Goal: Task Accomplishment & Management: Manage account settings

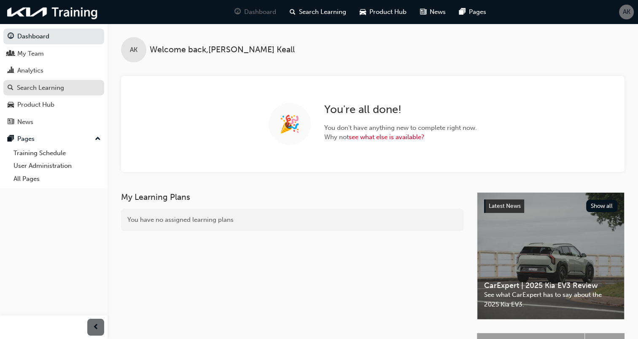
click at [29, 90] on div "Search Learning" at bounding box center [40, 88] width 47 height 10
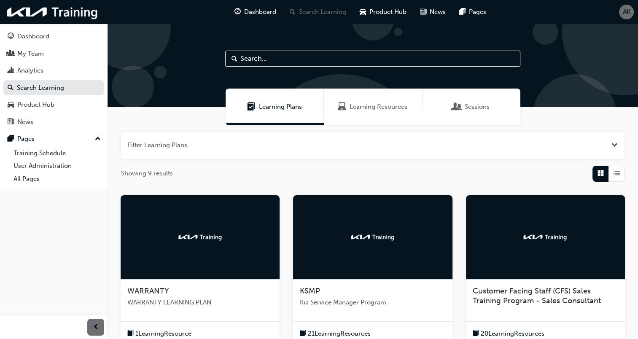
click at [200, 239] on img at bounding box center [200, 237] width 46 height 8
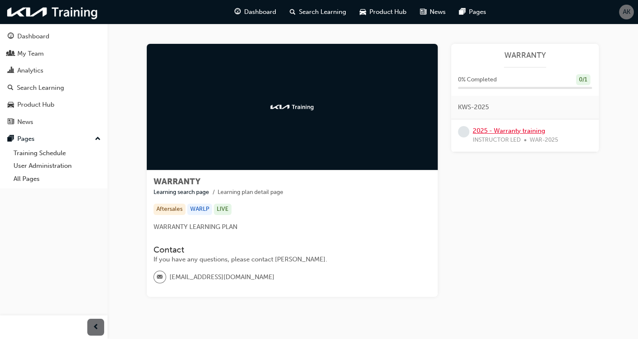
click at [506, 131] on link "2025 - Warranty training" at bounding box center [508, 131] width 72 height 8
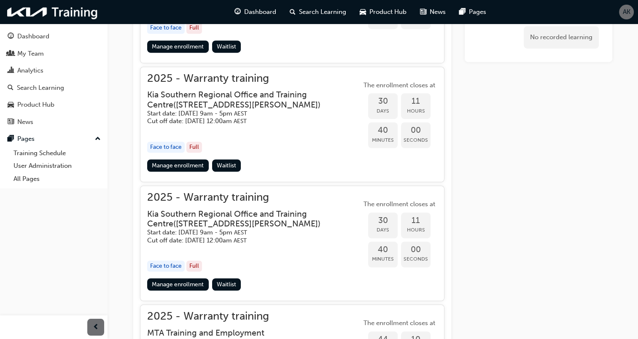
scroll to position [595, 0]
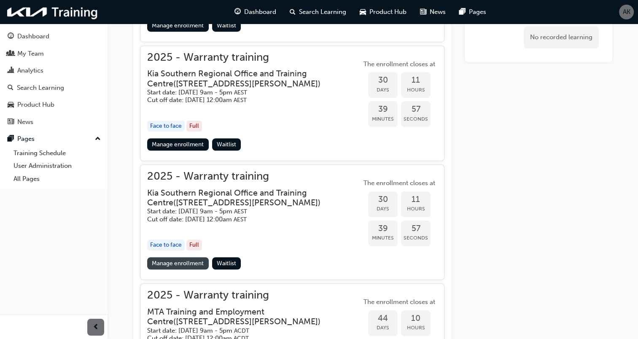
click at [169, 260] on link "Manage enrollment" at bounding box center [178, 263] width 62 height 12
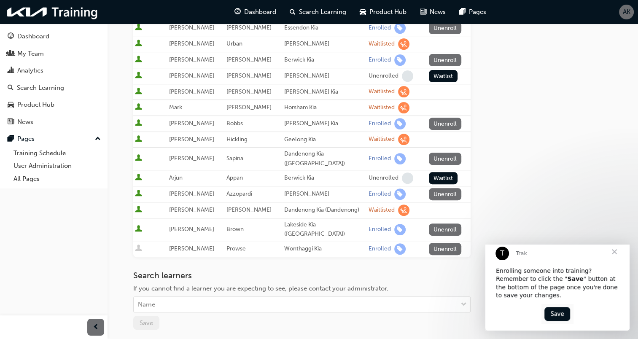
scroll to position [295, 0]
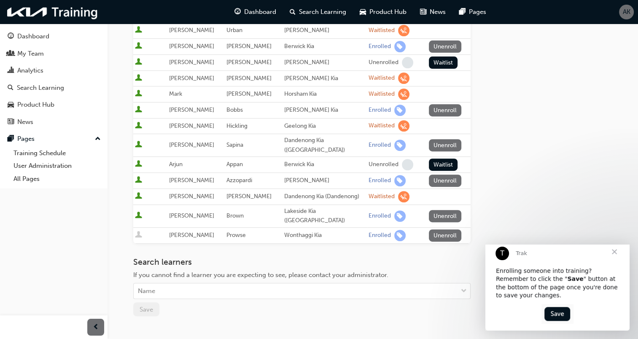
click at [445, 229] on button "Unenroll" at bounding box center [445, 235] width 33 height 12
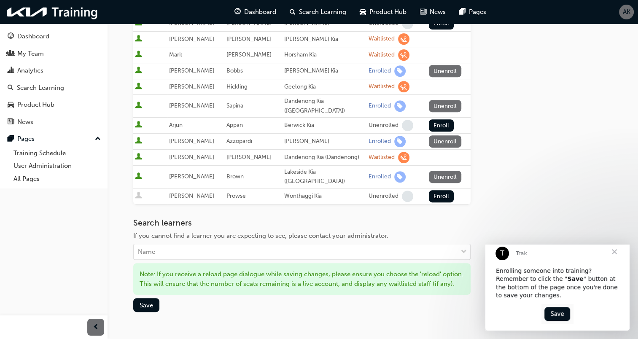
scroll to position [379, 0]
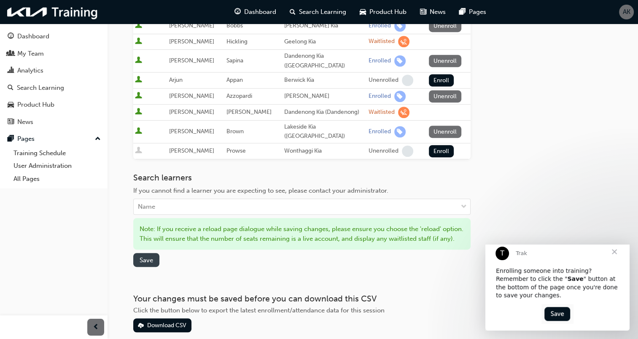
click at [147, 256] on span "Save" at bounding box center [145, 260] width 13 height 8
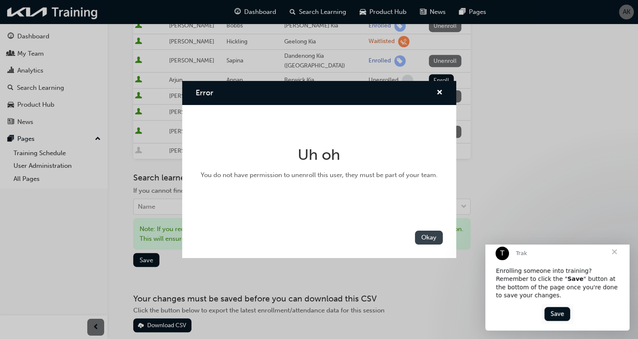
click at [429, 236] on button "Okay" at bounding box center [429, 237] width 28 height 14
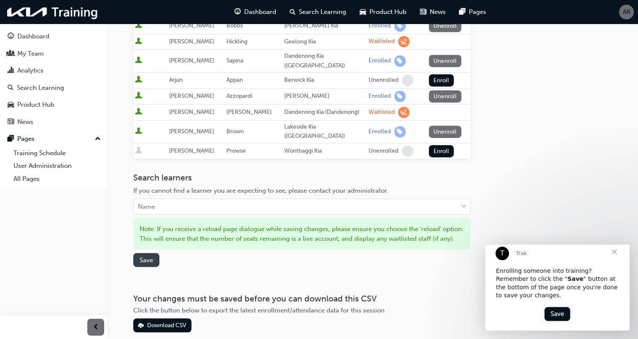
click at [153, 253] on button "Save" at bounding box center [146, 260] width 26 height 14
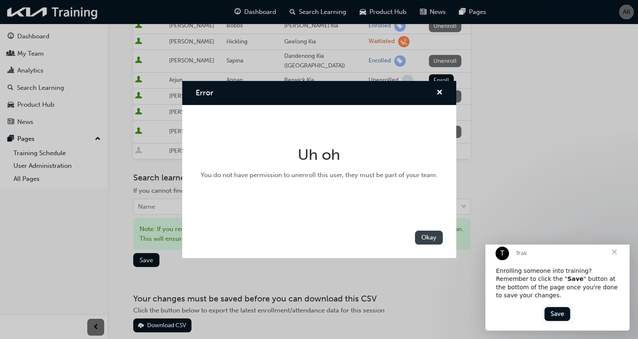
click at [421, 235] on button "Okay" at bounding box center [429, 237] width 28 height 14
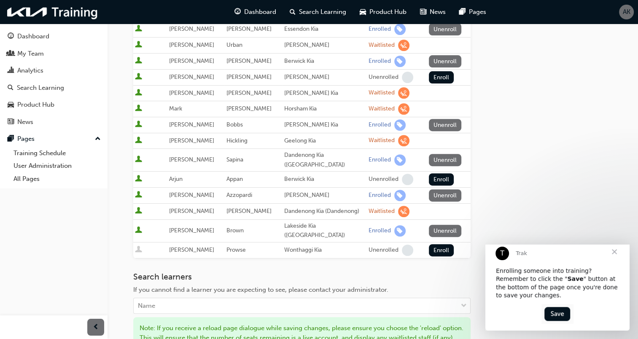
scroll to position [295, 0]
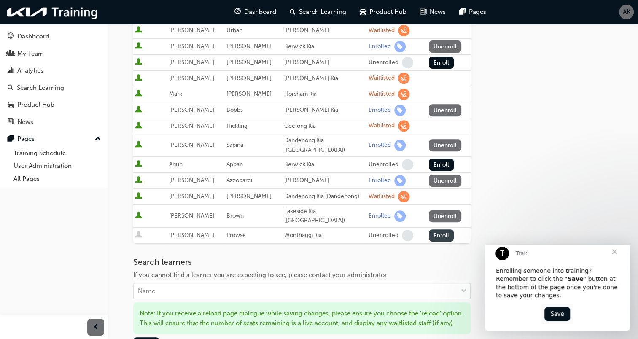
click at [440, 229] on button "Enroll" at bounding box center [441, 235] width 25 height 12
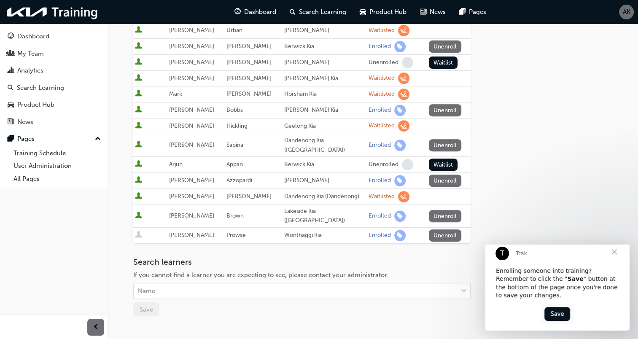
click at [427, 257] on div "Search learners If you cannot find a learner you are expecting to see, please c…" at bounding box center [301, 278] width 337 height 42
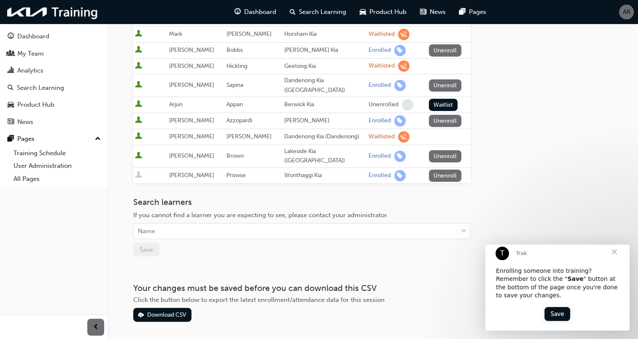
click at [403, 197] on h3 "Search learners" at bounding box center [301, 202] width 337 height 10
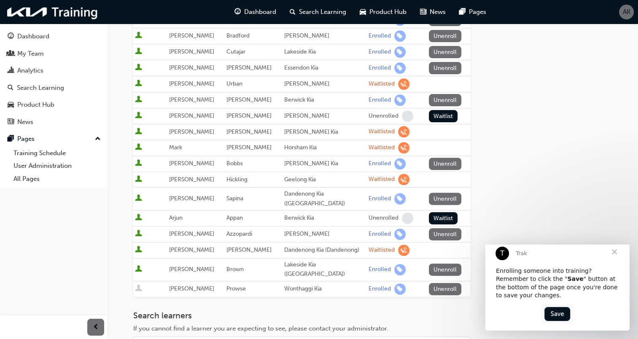
scroll to position [228, 0]
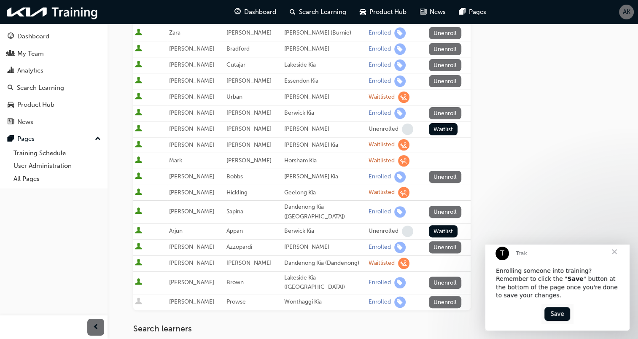
click at [437, 296] on button "Unenroll" at bounding box center [445, 302] width 33 height 12
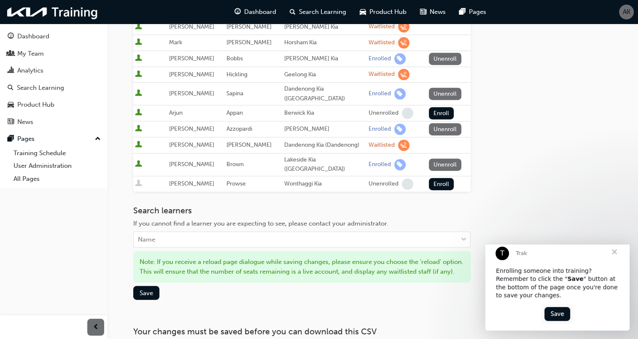
scroll to position [355, 0]
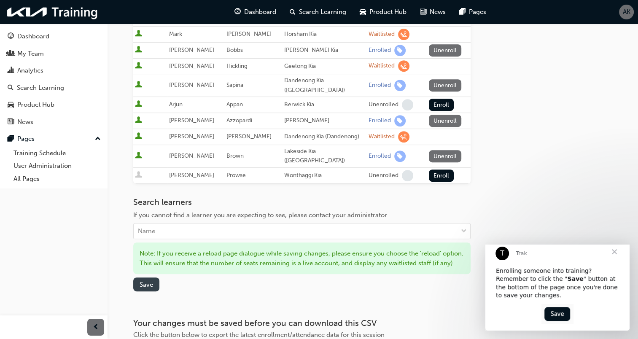
click at [154, 277] on button "Save" at bounding box center [146, 284] width 26 height 14
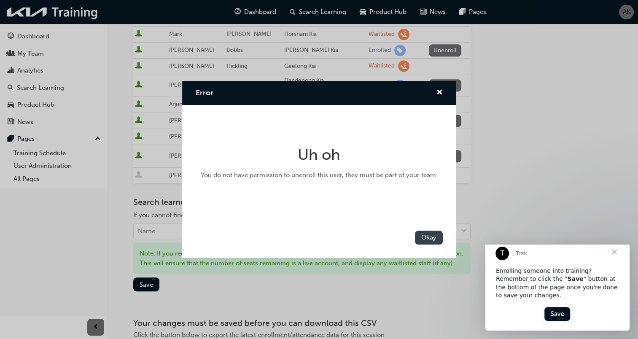
drag, startPoint x: 428, startPoint y: 236, endPoint x: 423, endPoint y: 240, distance: 5.7
click at [426, 237] on button "Okay" at bounding box center [429, 237] width 28 height 14
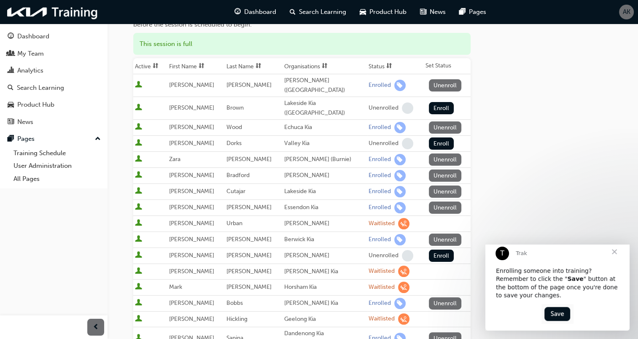
scroll to position [0, 0]
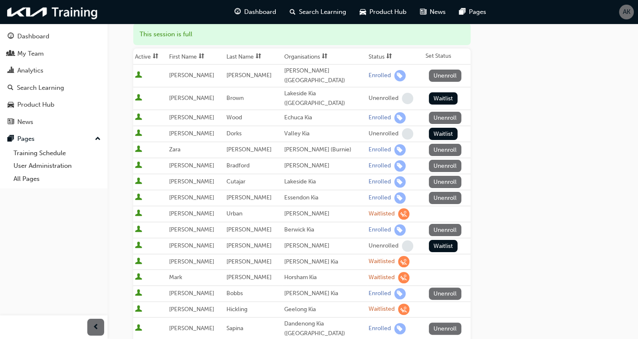
scroll to position [253, 0]
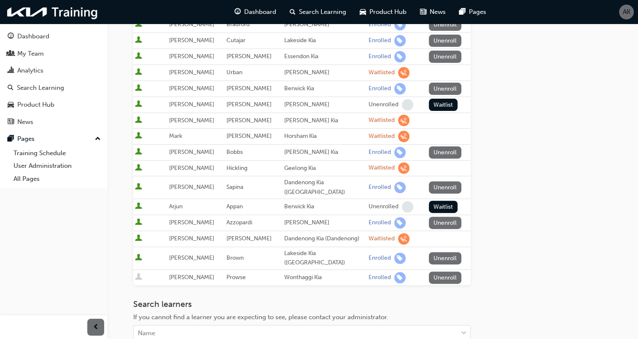
click at [445, 271] on button "Unenroll" at bounding box center [445, 277] width 33 height 12
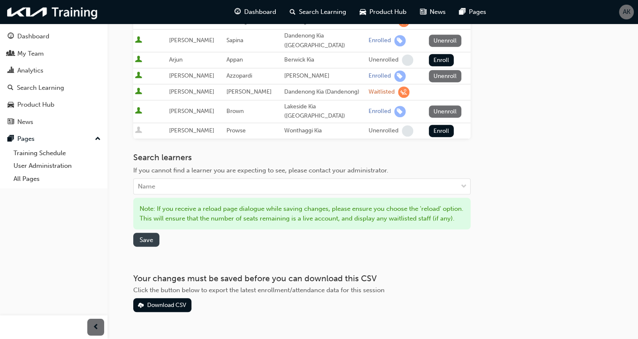
click at [142, 236] on span "Save" at bounding box center [145, 240] width 13 height 8
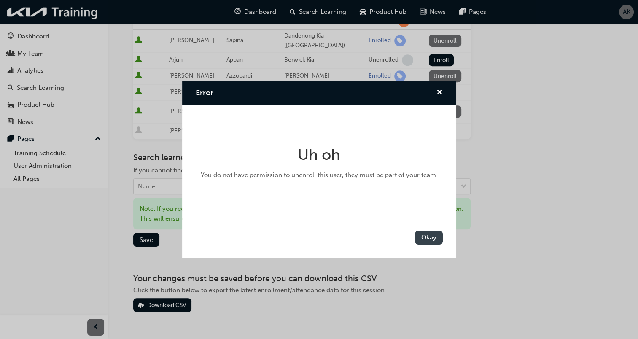
click at [434, 238] on button "Okay" at bounding box center [429, 237] width 28 height 14
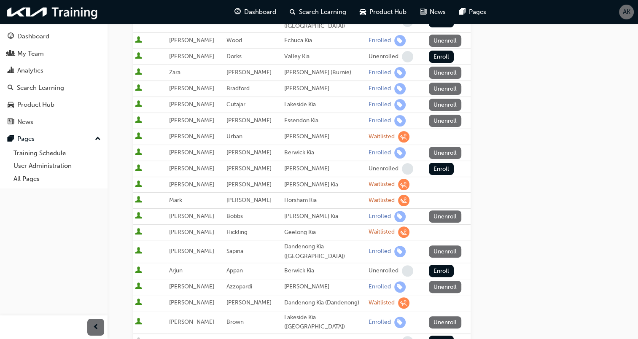
scroll to position [0, 0]
